Goal: Information Seeking & Learning: Learn about a topic

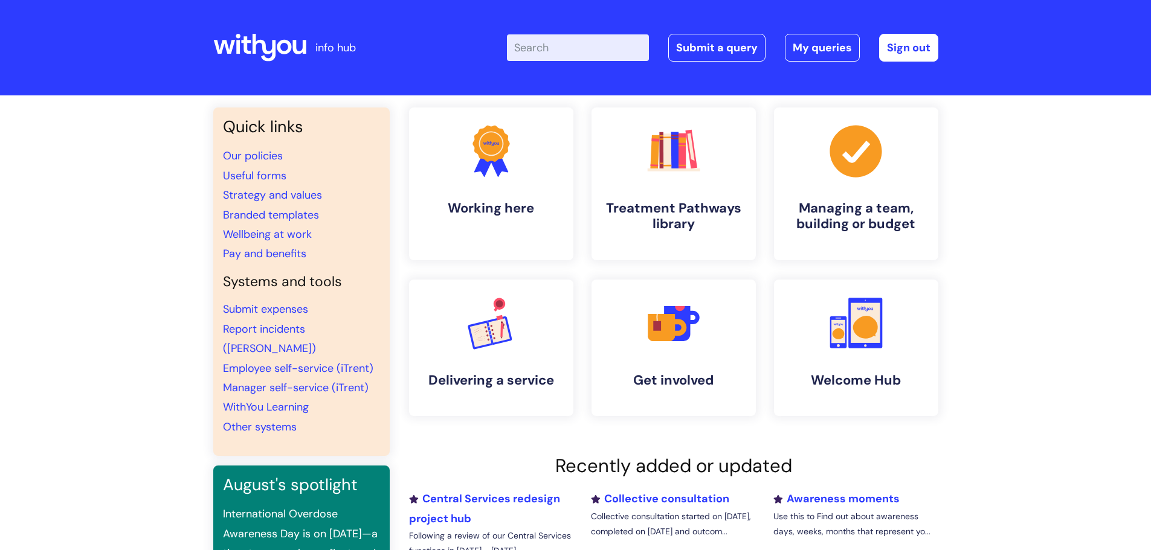
click at [565, 51] on input "Enter your search term here..." at bounding box center [578, 47] width 142 height 27
type input "maternity"
click button "Search" at bounding box center [0, 0] width 0 height 0
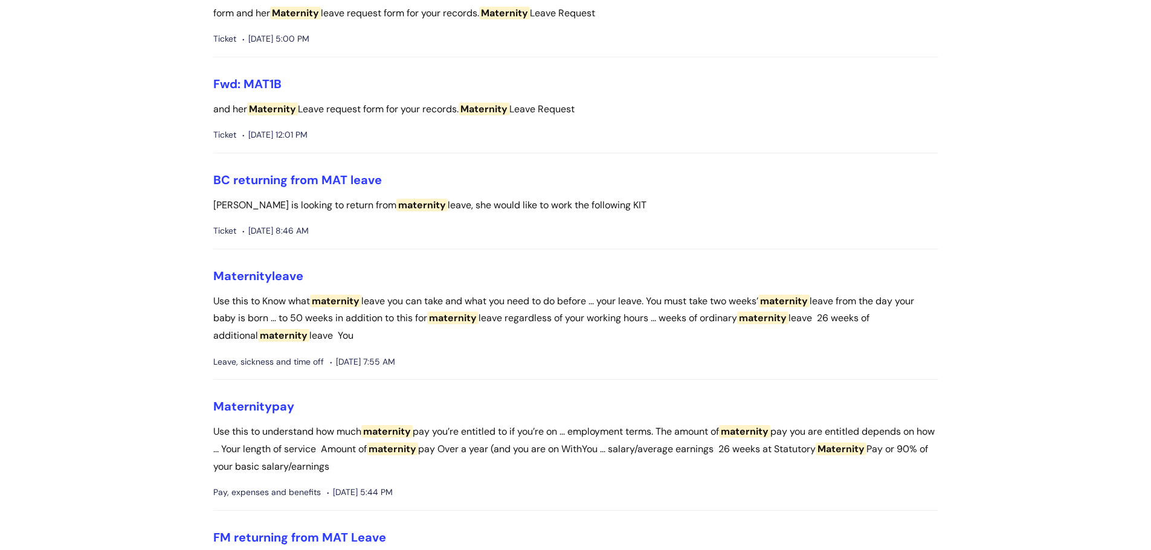
scroll to position [362, 0]
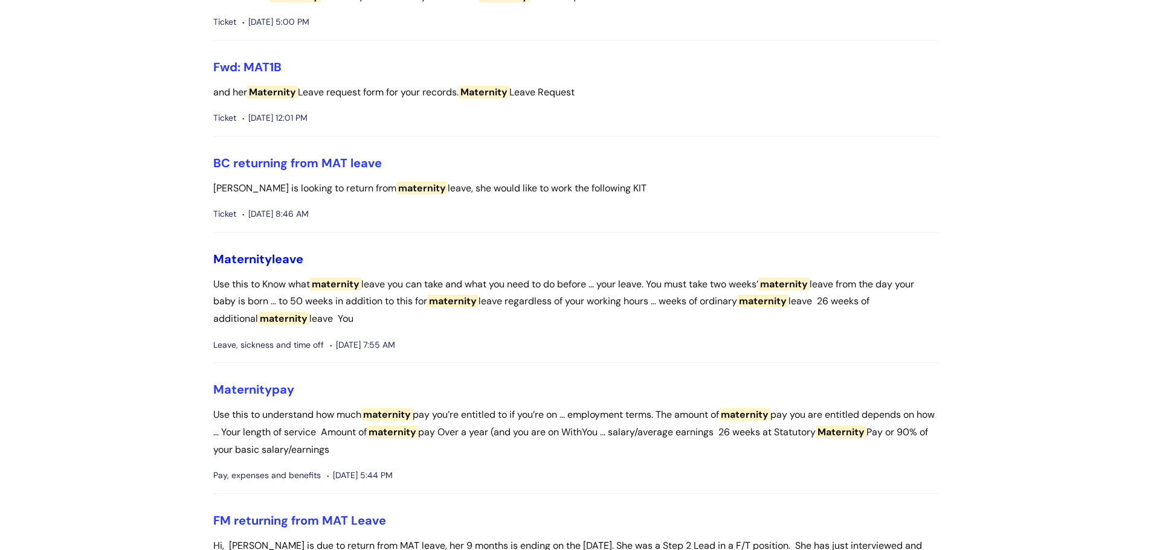
click at [247, 256] on span "Maternity" at bounding box center [242, 259] width 59 height 16
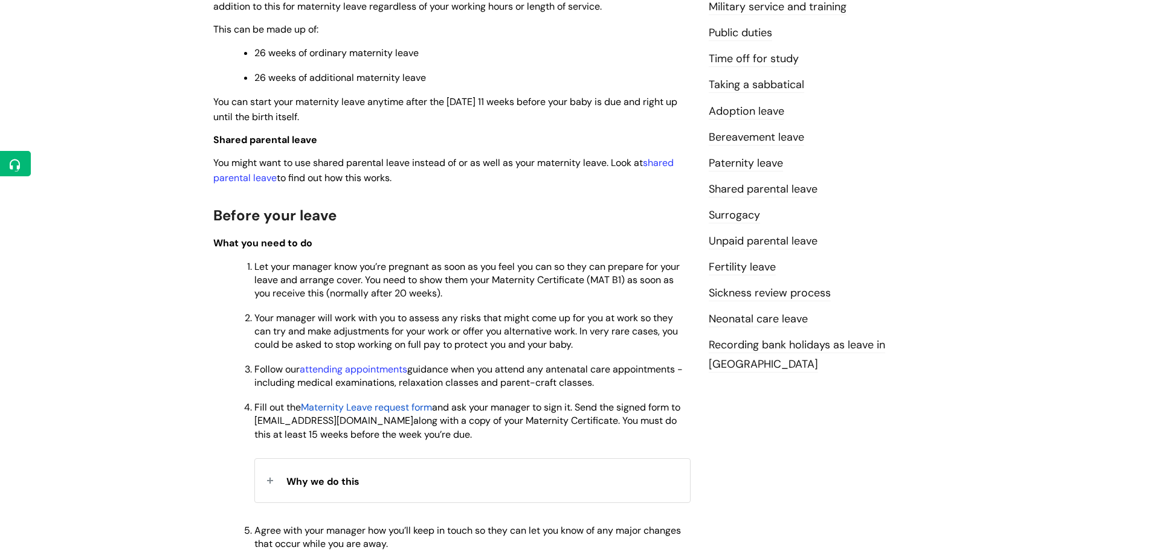
scroll to position [423, 0]
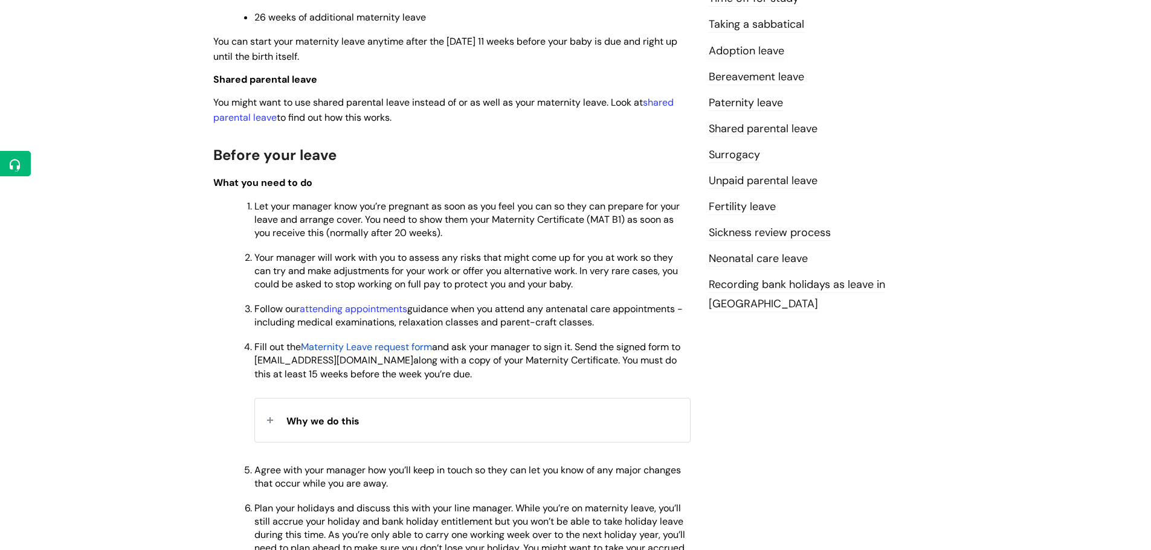
click at [358, 347] on span "Maternity Leave request form" at bounding box center [366, 347] width 131 height 13
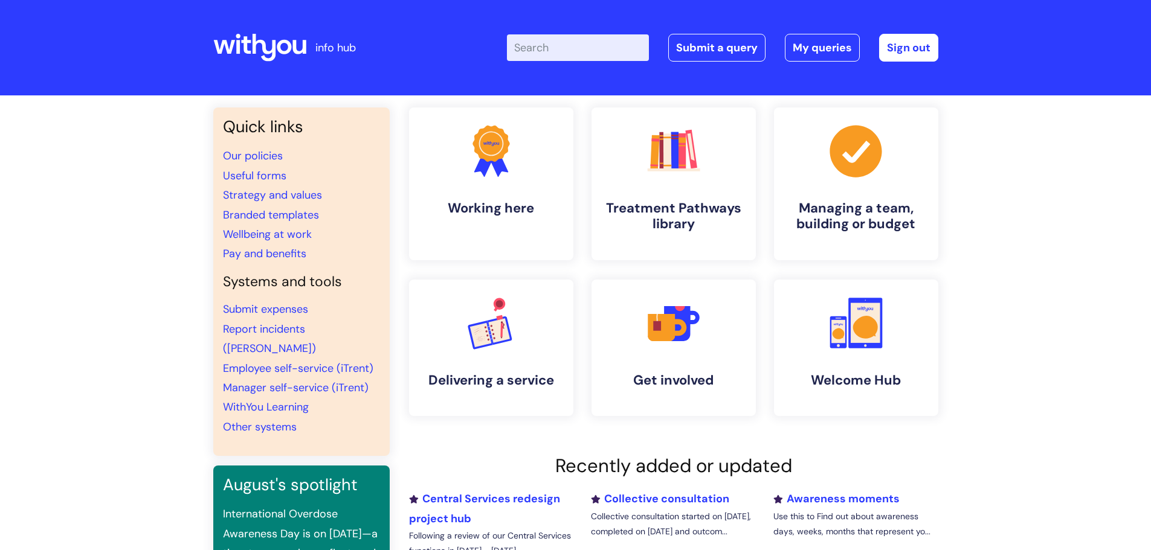
click at [567, 50] on input "Enter your search term here..." at bounding box center [578, 47] width 142 height 27
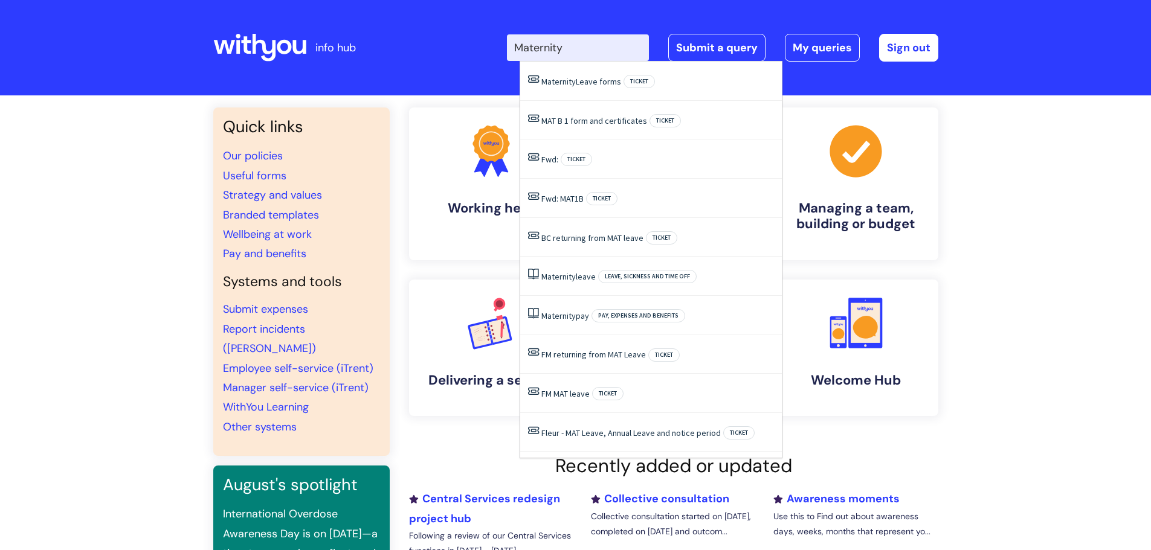
type input "Maternity"
click button "Search" at bounding box center [0, 0] width 0 height 0
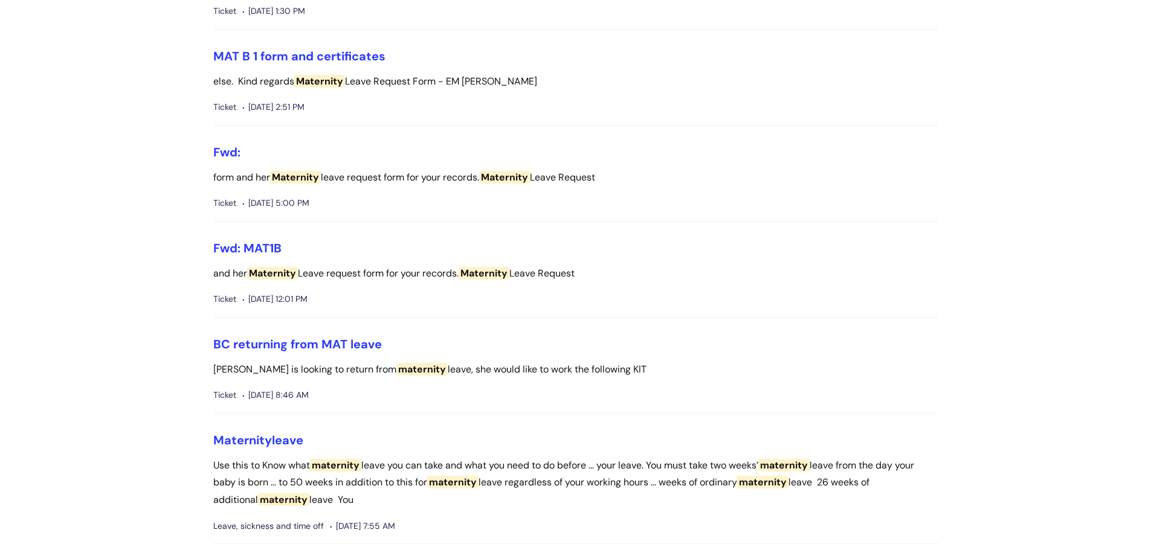
scroll to position [302, 0]
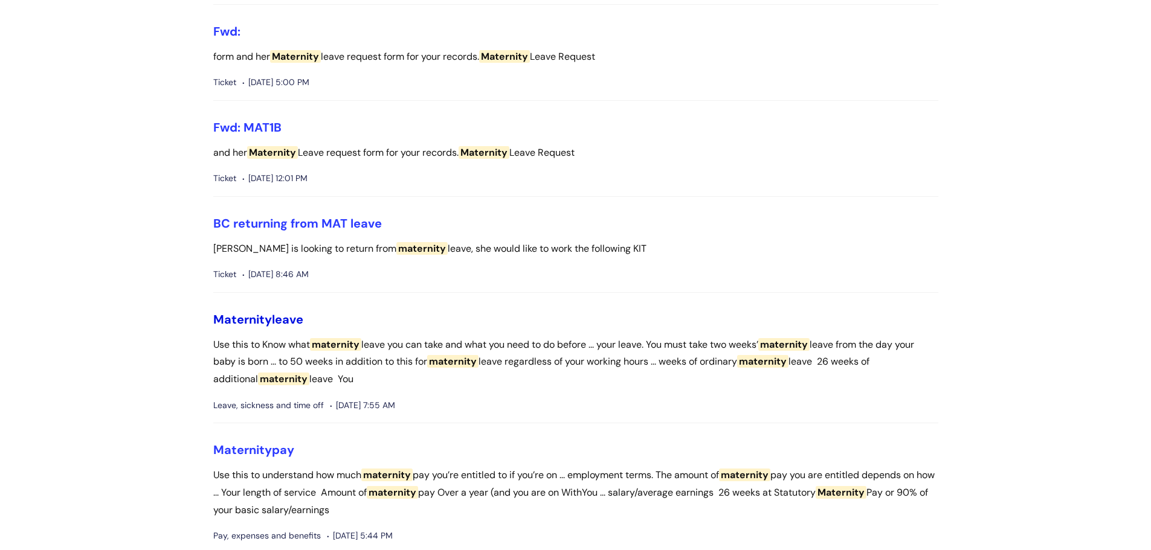
click at [272, 313] on link "Maternity leave" at bounding box center [258, 320] width 90 height 16
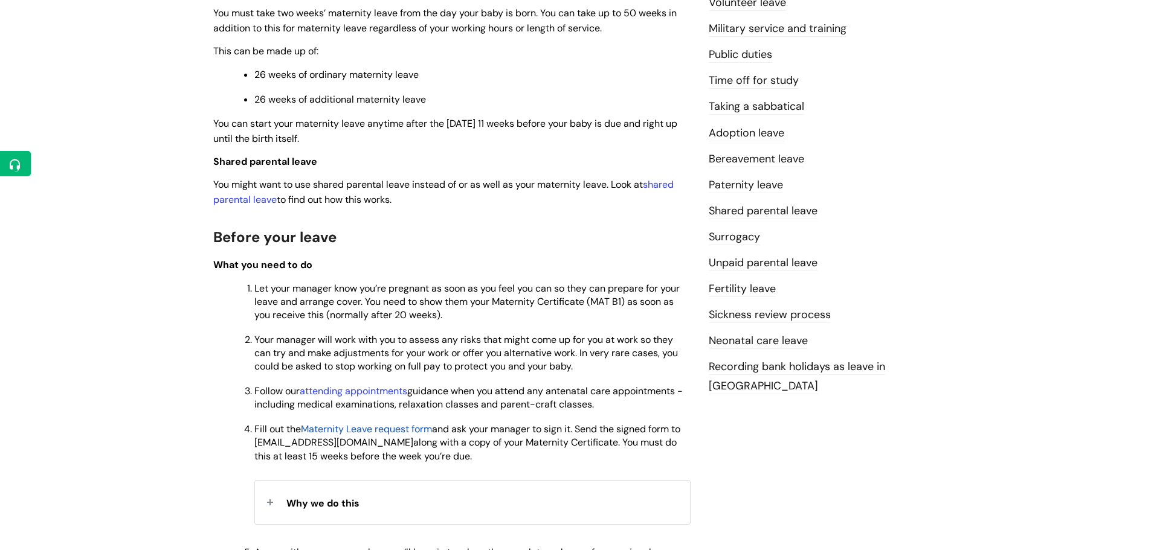
scroll to position [362, 0]
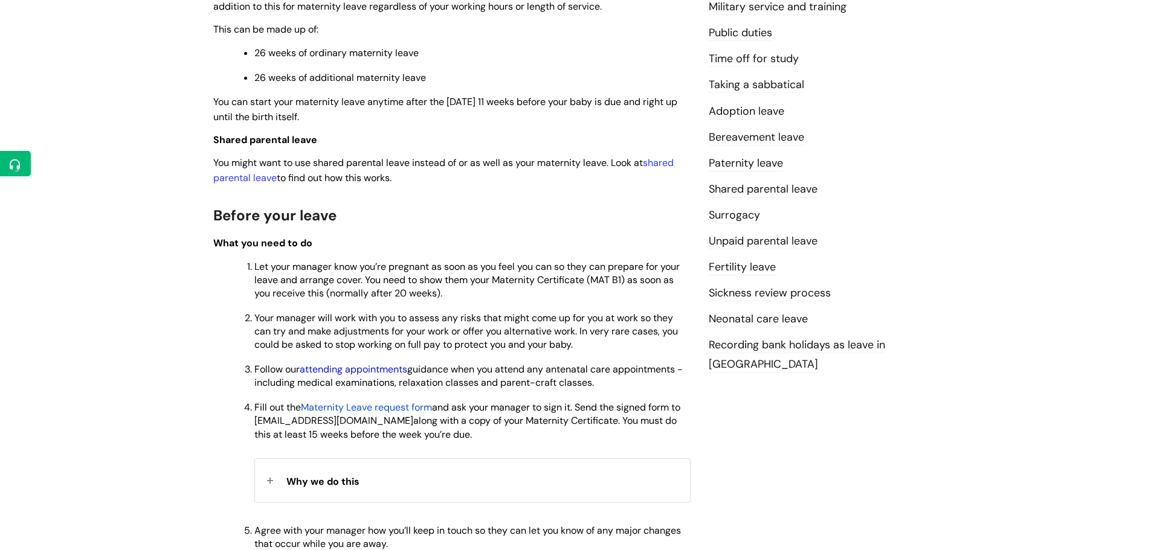
click at [371, 370] on link "attending appointments" at bounding box center [354, 369] width 108 height 13
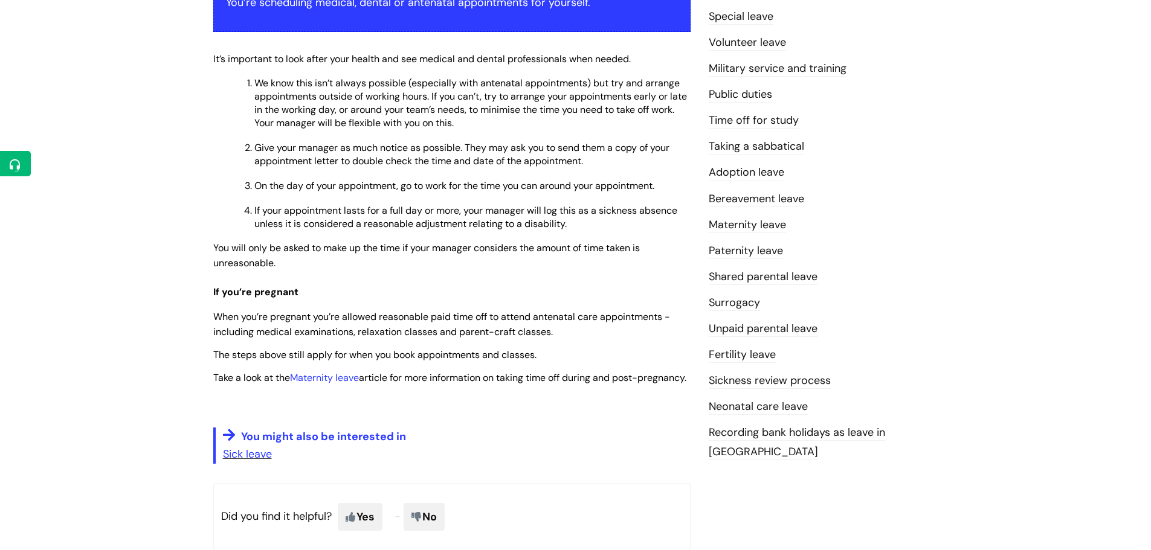
scroll to position [302, 0]
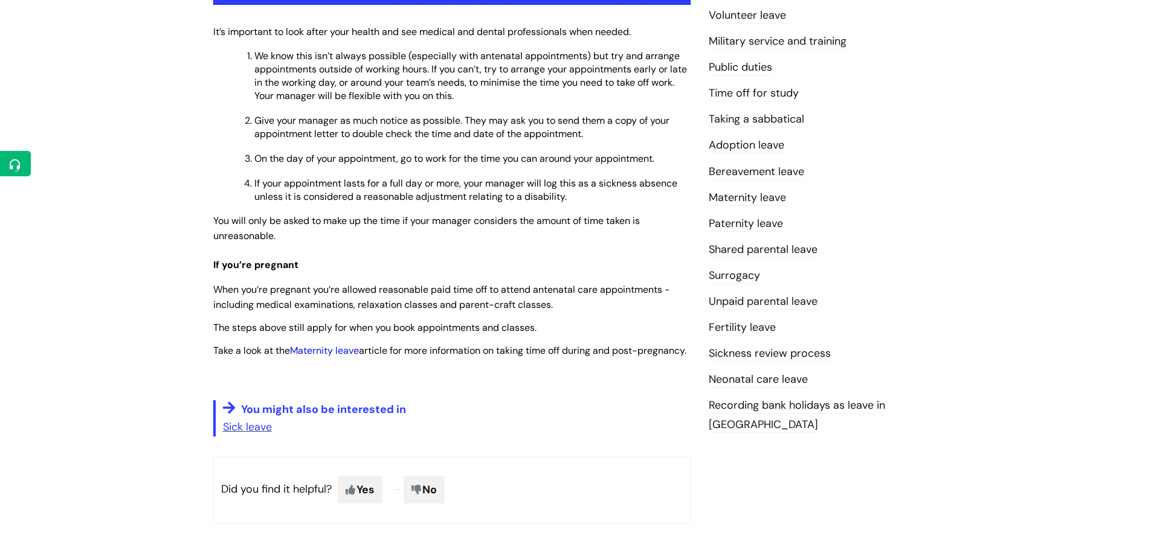
click at [327, 353] on link "Maternity leave" at bounding box center [324, 350] width 69 height 13
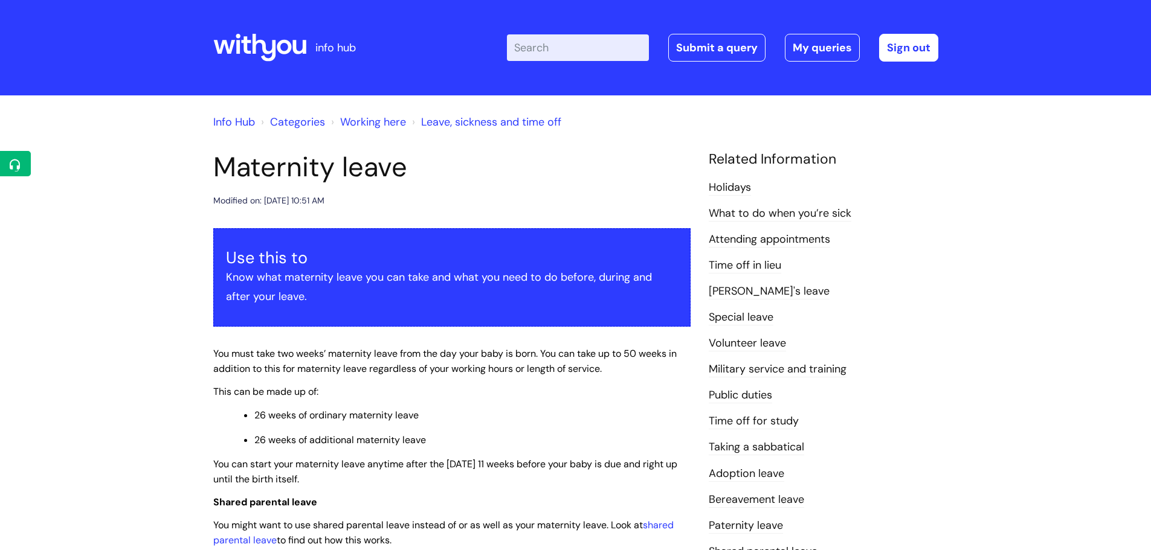
click at [553, 53] on input "Enter your search term here..." at bounding box center [578, 47] width 142 height 27
type input "pregnancy"
click button "Search" at bounding box center [0, 0] width 0 height 0
